Goal: Task Accomplishment & Management: Use online tool/utility

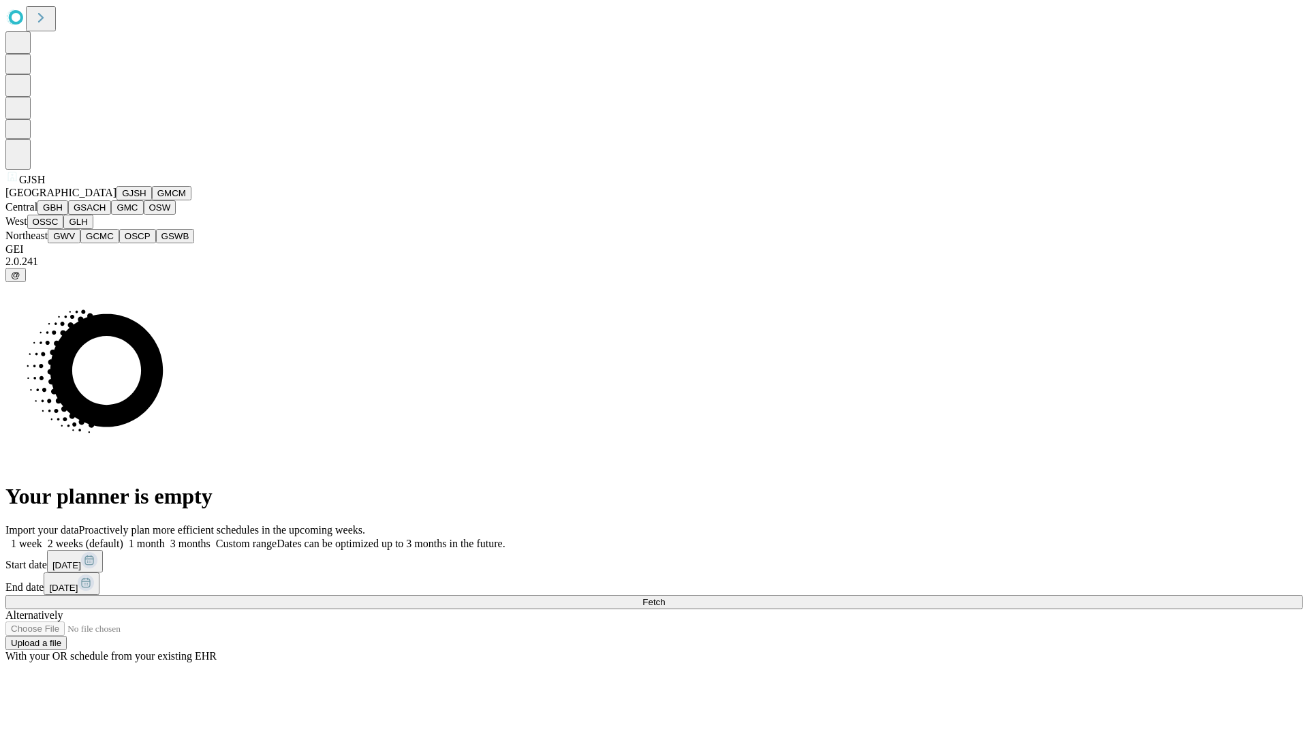
click at [117, 200] on button "GJSH" at bounding box center [134, 193] width 35 height 14
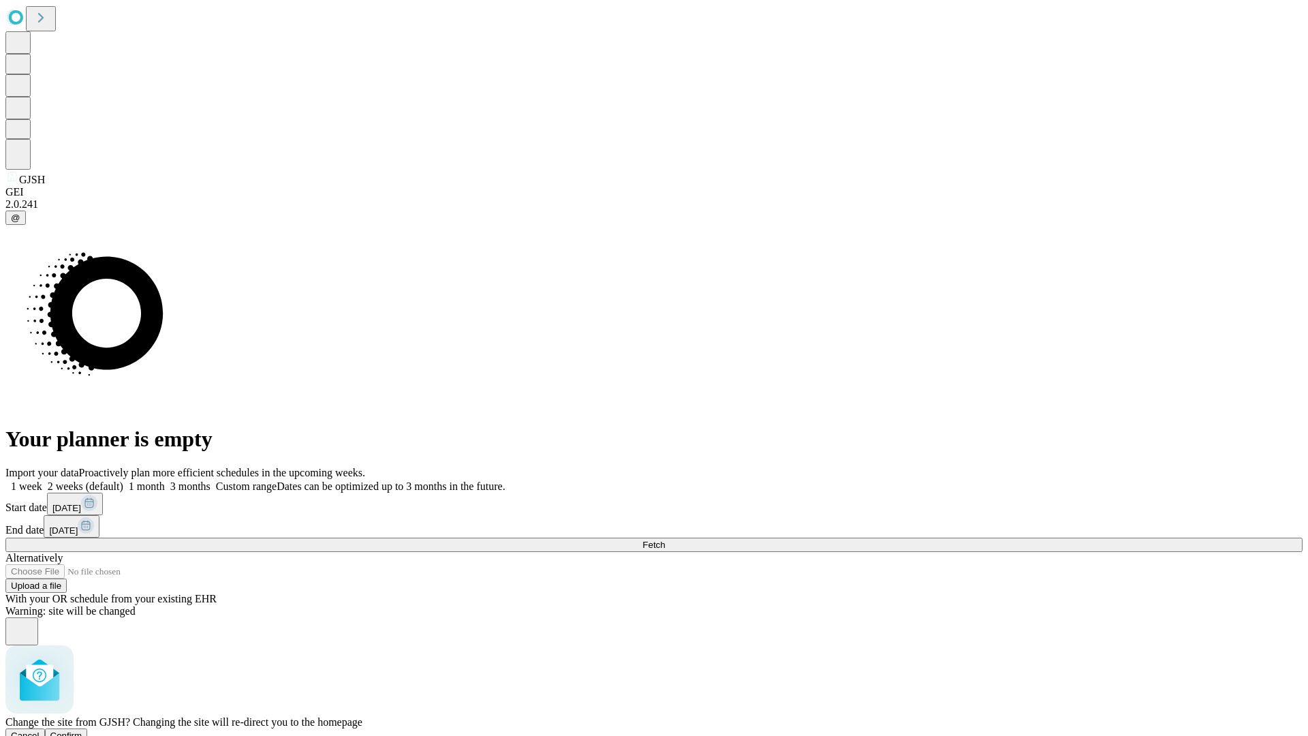
click at [82, 731] on span "Confirm" at bounding box center [66, 736] width 32 height 10
click at [42, 480] on label "1 week" at bounding box center [23, 486] width 37 height 12
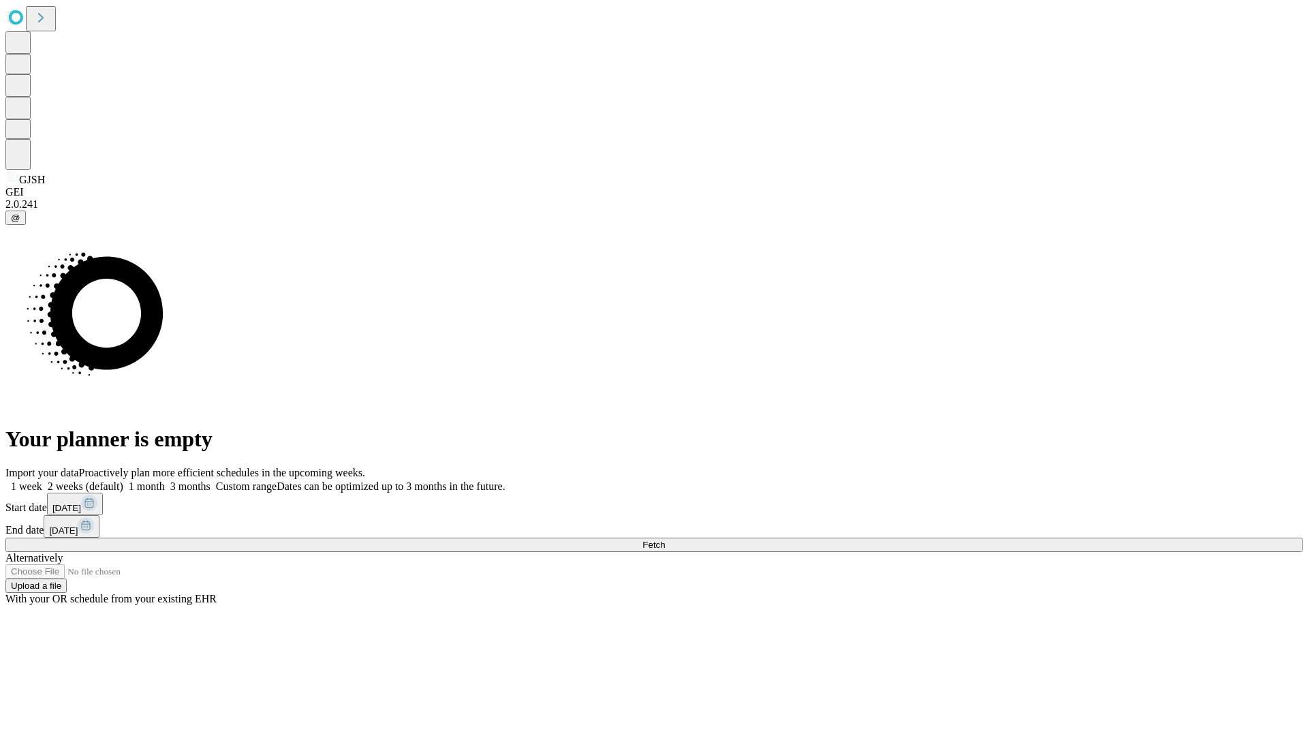
click at [665, 540] on span "Fetch" at bounding box center [654, 545] width 22 height 10
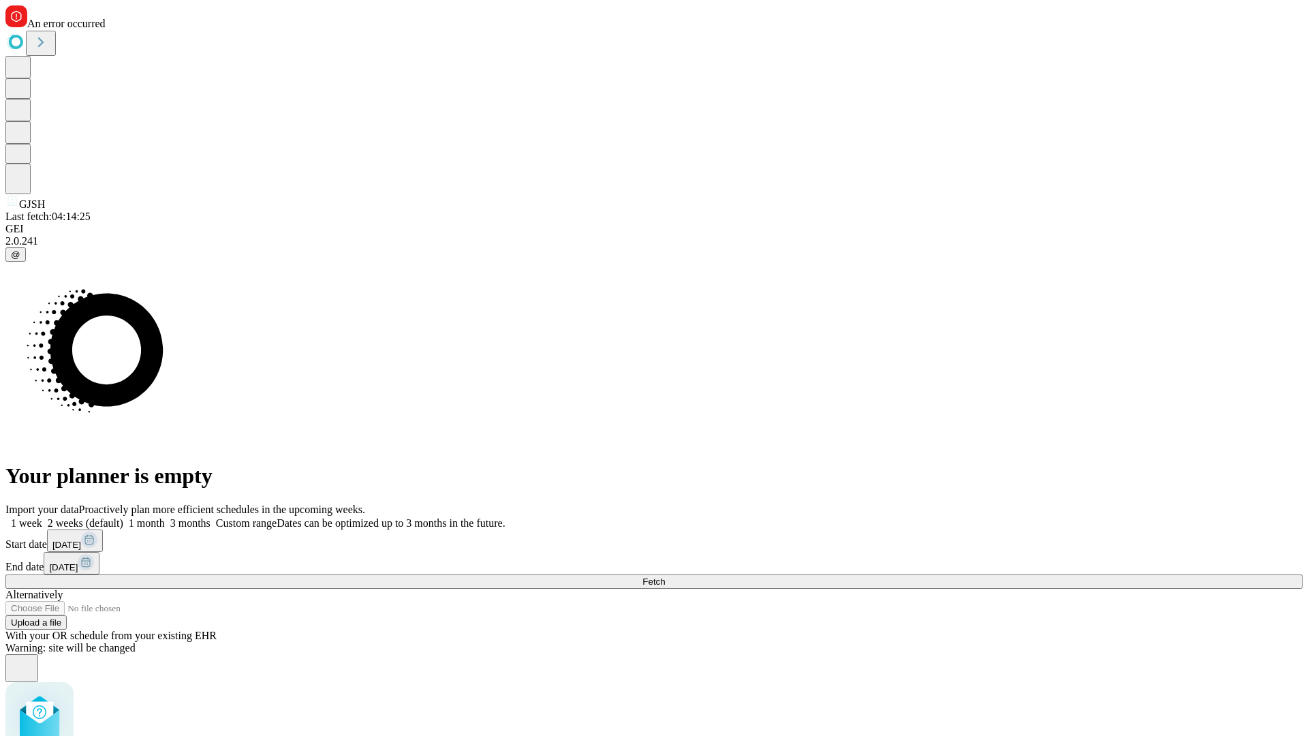
click at [42, 517] on label "1 week" at bounding box center [23, 523] width 37 height 12
click at [665, 577] on span "Fetch" at bounding box center [654, 582] width 22 height 10
click at [42, 517] on label "1 week" at bounding box center [23, 523] width 37 height 12
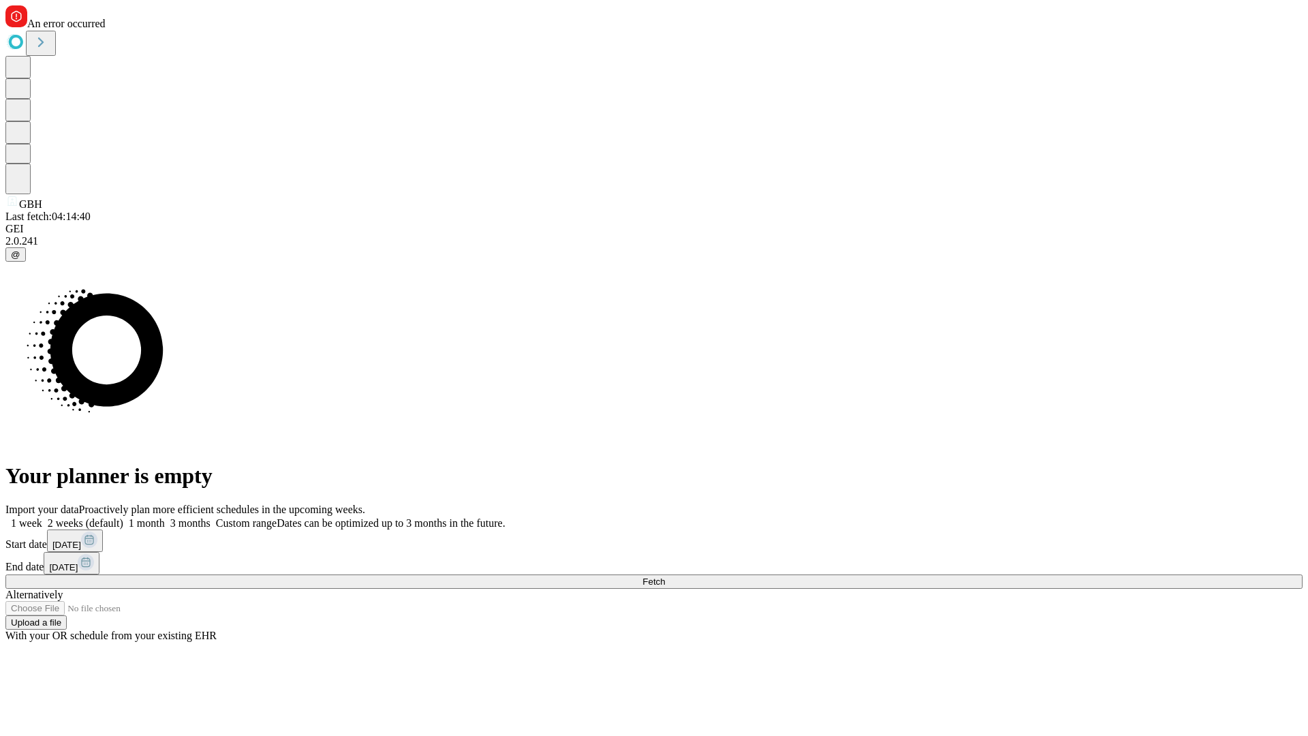
click at [665, 577] on span "Fetch" at bounding box center [654, 582] width 22 height 10
click at [42, 517] on label "1 week" at bounding box center [23, 523] width 37 height 12
click at [665, 577] on span "Fetch" at bounding box center [654, 582] width 22 height 10
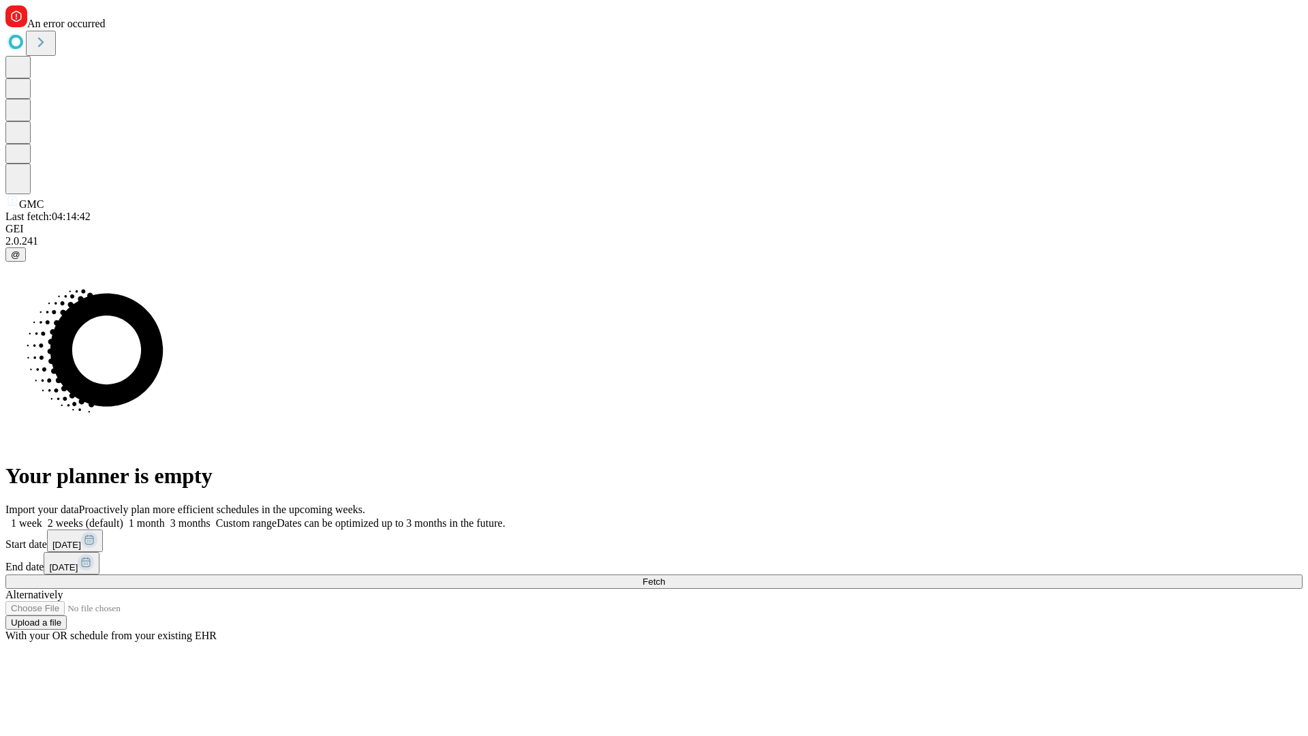
click at [42, 517] on label "1 week" at bounding box center [23, 523] width 37 height 12
click at [665, 577] on span "Fetch" at bounding box center [654, 582] width 22 height 10
click at [42, 517] on label "1 week" at bounding box center [23, 523] width 37 height 12
click at [665, 577] on span "Fetch" at bounding box center [654, 582] width 22 height 10
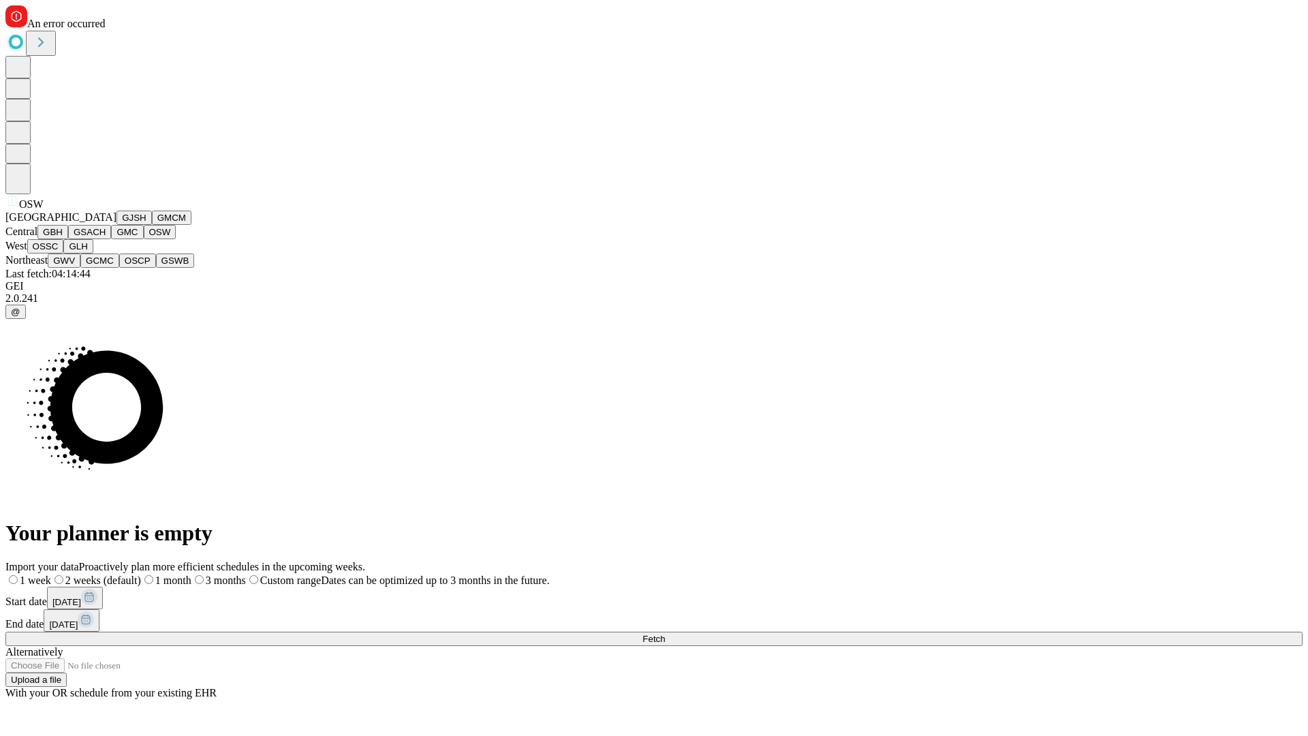
click at [64, 254] on button "OSSC" at bounding box center [45, 246] width 37 height 14
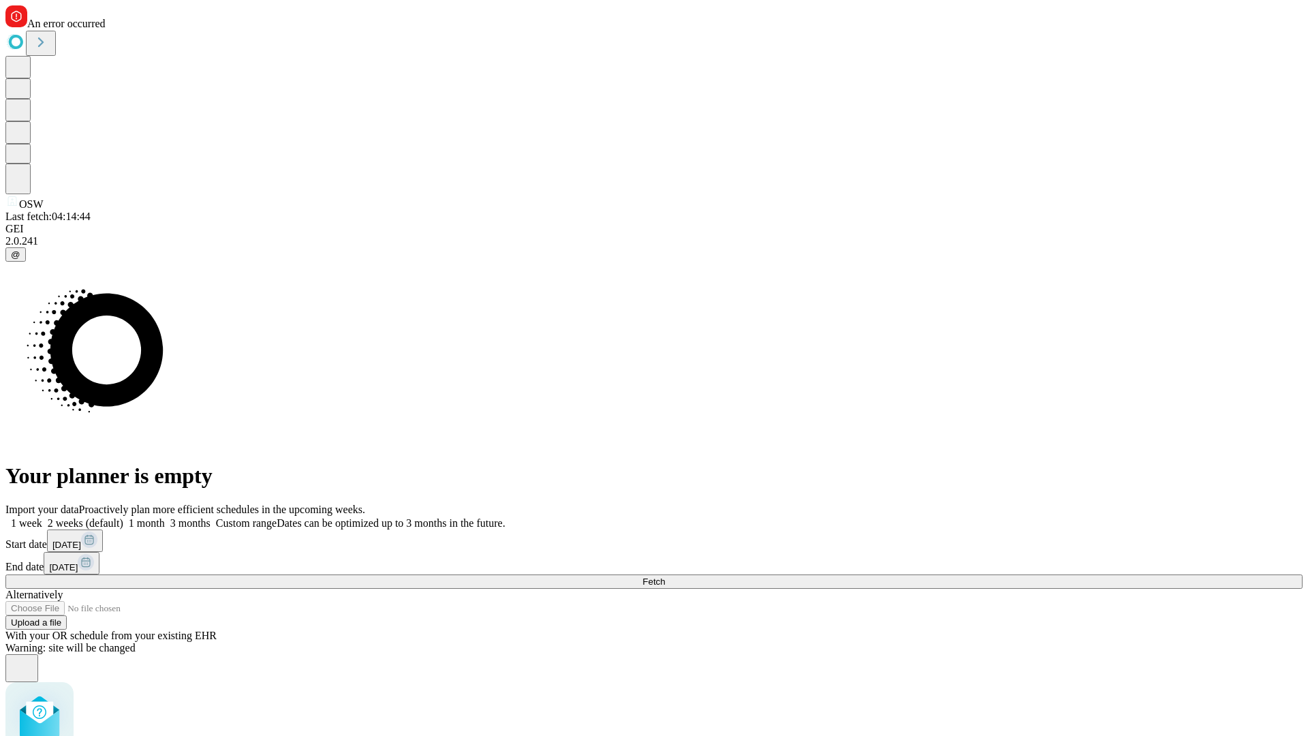
click at [42, 517] on label "1 week" at bounding box center [23, 523] width 37 height 12
click at [665, 577] on span "Fetch" at bounding box center [654, 582] width 22 height 10
click at [42, 517] on label "1 week" at bounding box center [23, 523] width 37 height 12
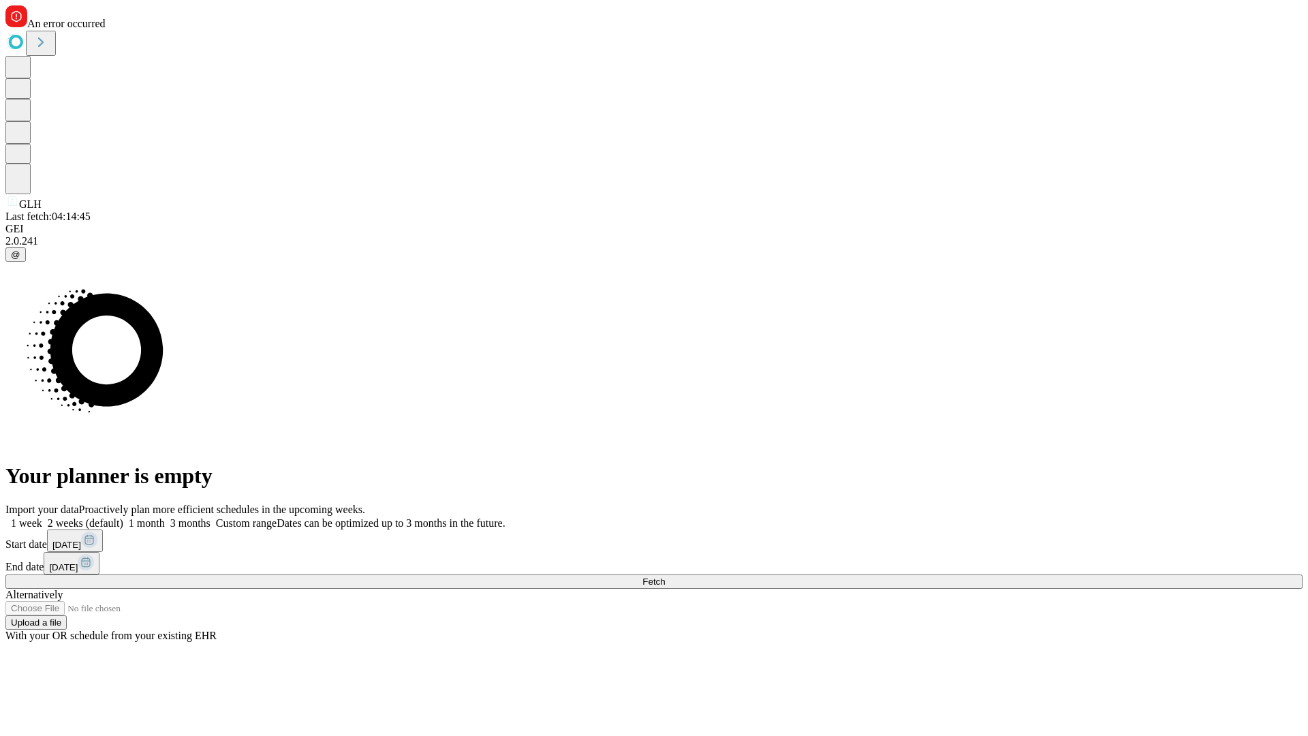
click at [665, 577] on span "Fetch" at bounding box center [654, 582] width 22 height 10
click at [42, 517] on label "1 week" at bounding box center [23, 523] width 37 height 12
click at [665, 577] on span "Fetch" at bounding box center [654, 582] width 22 height 10
